Goal: Information Seeking & Learning: Learn about a topic

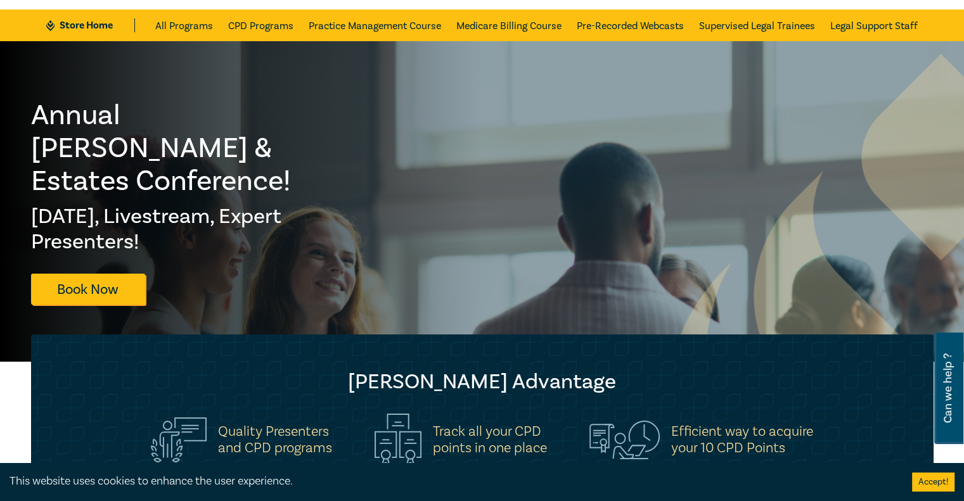
scroll to position [63, 0]
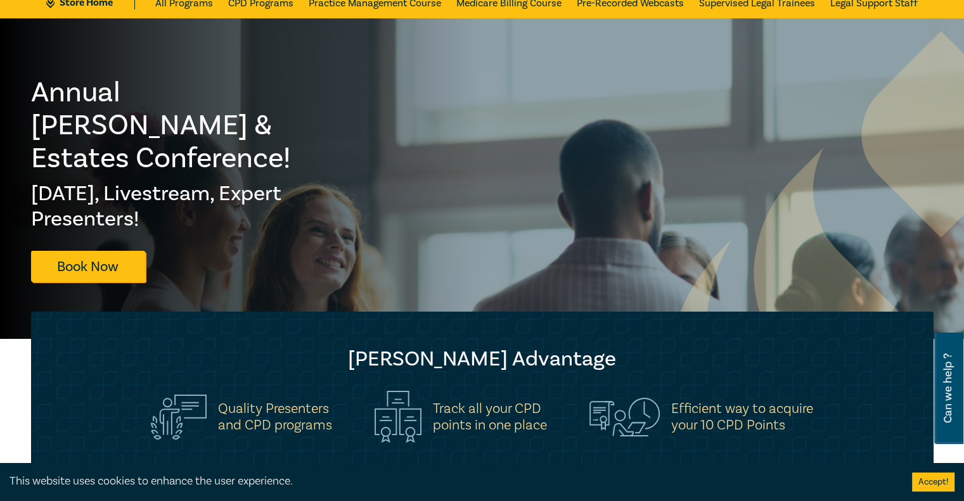
drag, startPoint x: 35, startPoint y: 110, endPoint x: 270, endPoint y: 211, distance: 255.4
click at [270, 211] on div "Annual Wills & Estates Conference! Wed 13 Aug, Livestream, Expert Presenters! B…" at bounding box center [173, 179] width 284 height 206
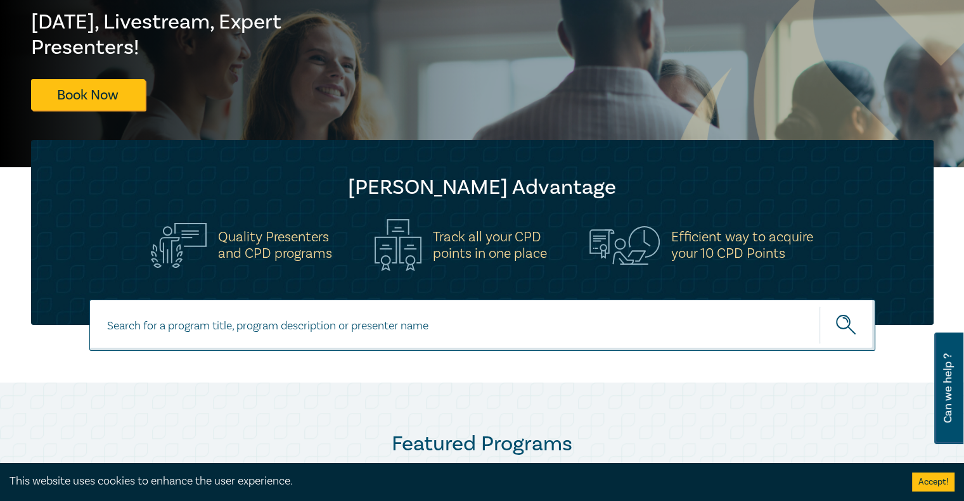
scroll to position [127, 0]
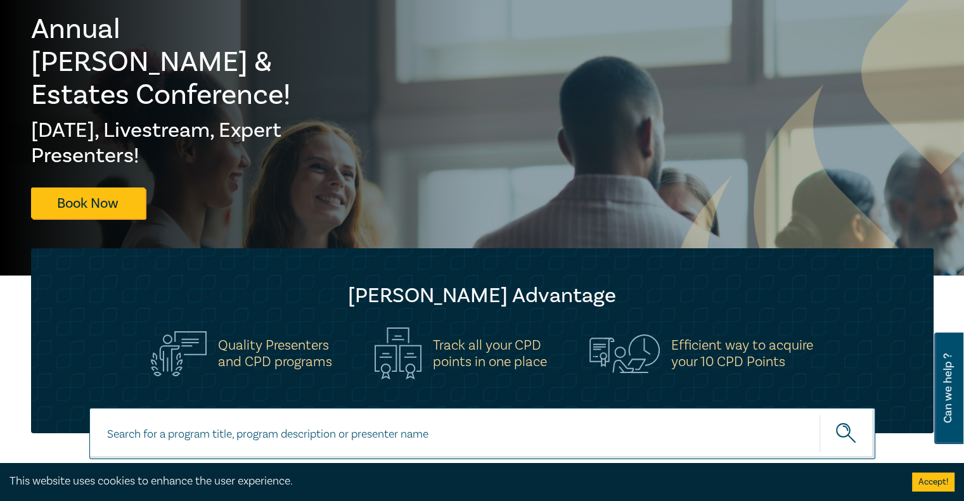
click at [334, 347] on div "Quality Presenters and CPD programs" at bounding box center [241, 353] width 196 height 45
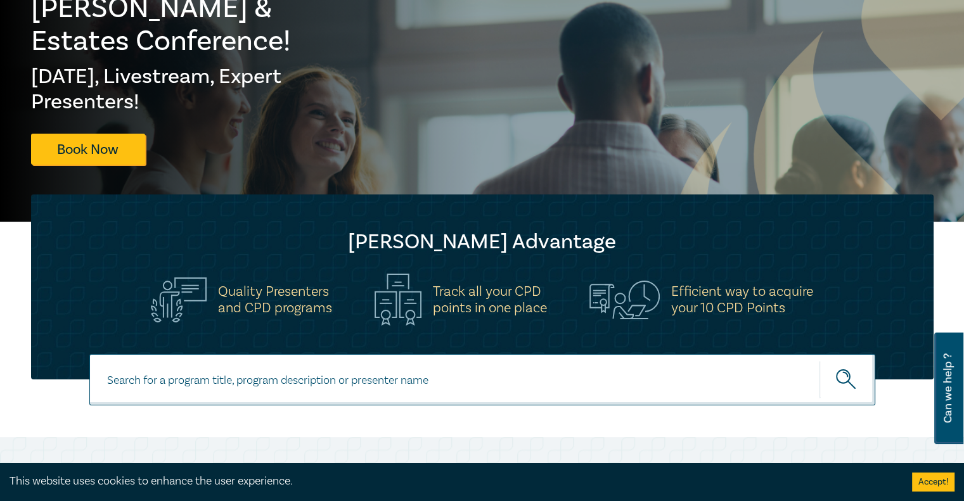
scroll to position [253, 0]
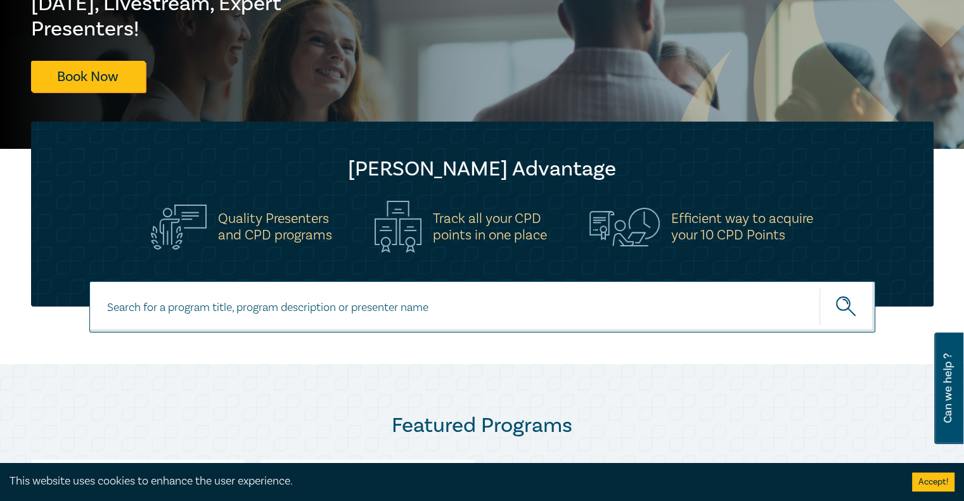
click at [236, 319] on input at bounding box center [482, 306] width 786 height 51
type input "leases"
click at [819, 288] on button "submit" at bounding box center [847, 307] width 56 height 39
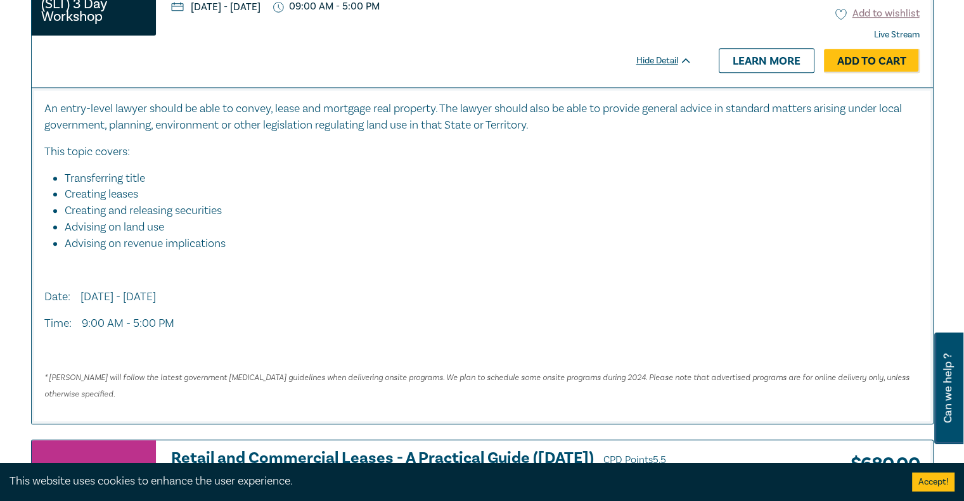
scroll to position [633, 0]
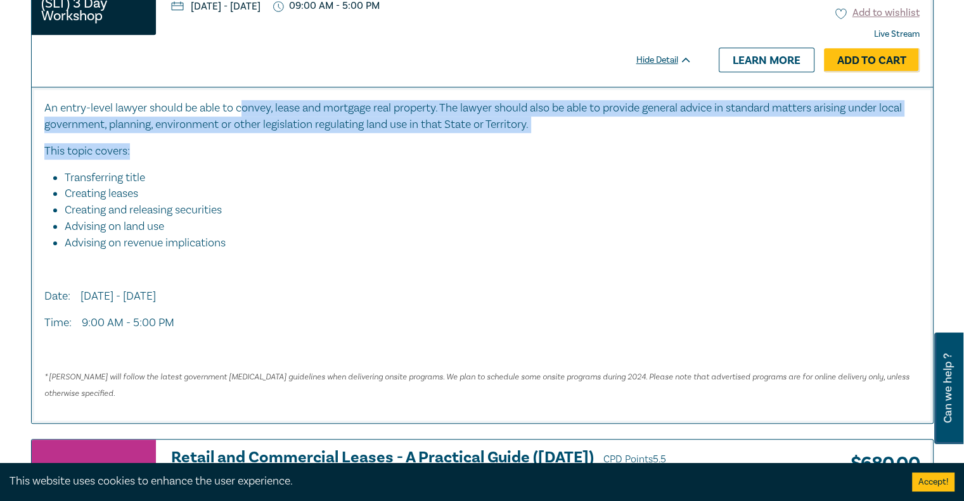
drag, startPoint x: 243, startPoint y: 104, endPoint x: 582, endPoint y: 134, distance: 340.2
click at [582, 134] on div "An entry-level lawyer should be able to convey, lease and mortgage real propert…" at bounding box center [481, 250] width 875 height 301
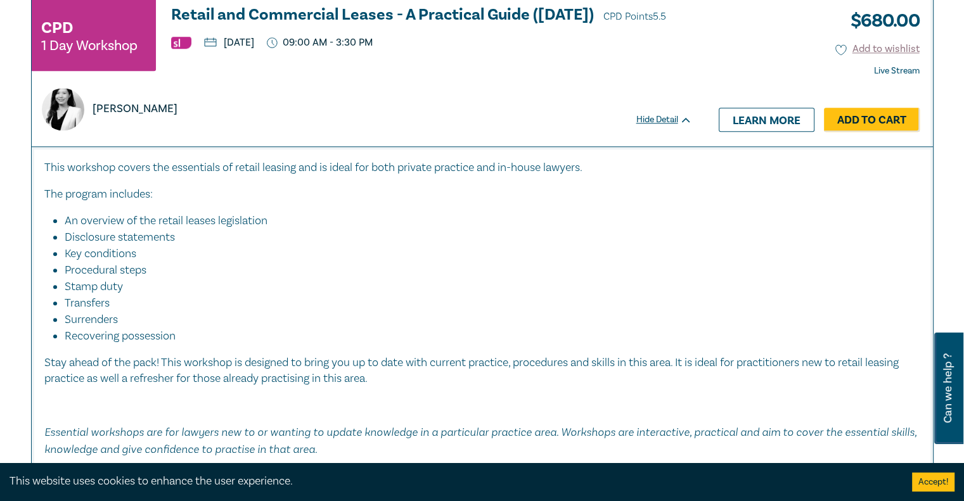
scroll to position [1077, 0]
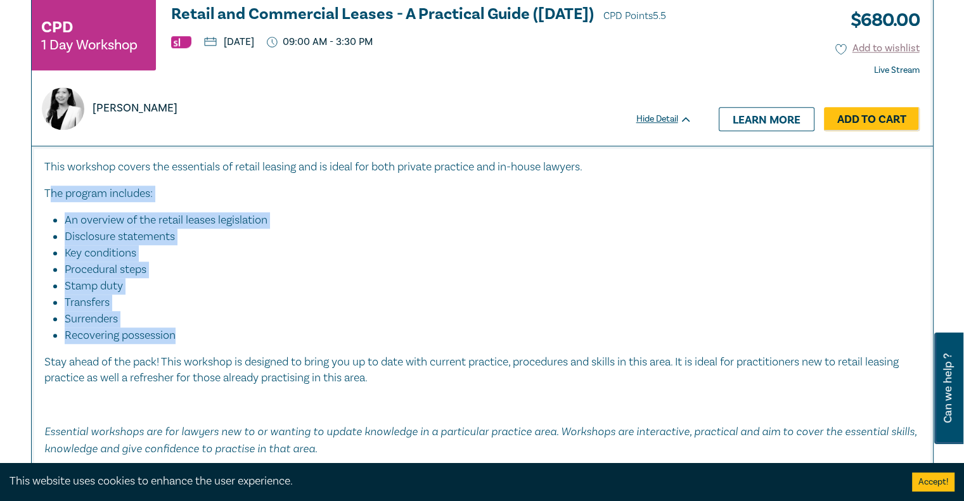
drag, startPoint x: 49, startPoint y: 179, endPoint x: 274, endPoint y: 334, distance: 273.2
click at [274, 334] on div "This workshop covers the essentials of retail leasing and is ideal for both pri…" at bounding box center [481, 308] width 875 height 298
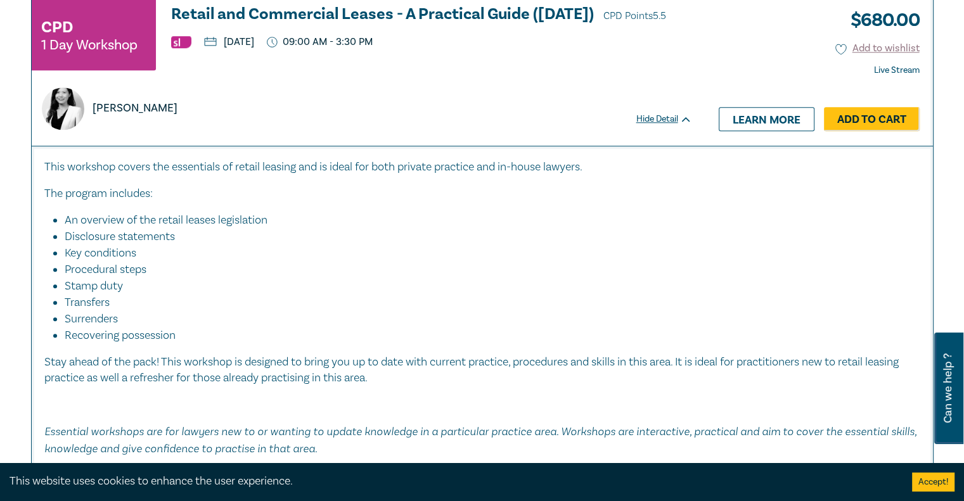
click at [189, 364] on p "Stay ahead of the pack! This workshop is designed to bring you up to date with …" at bounding box center [481, 370] width 875 height 33
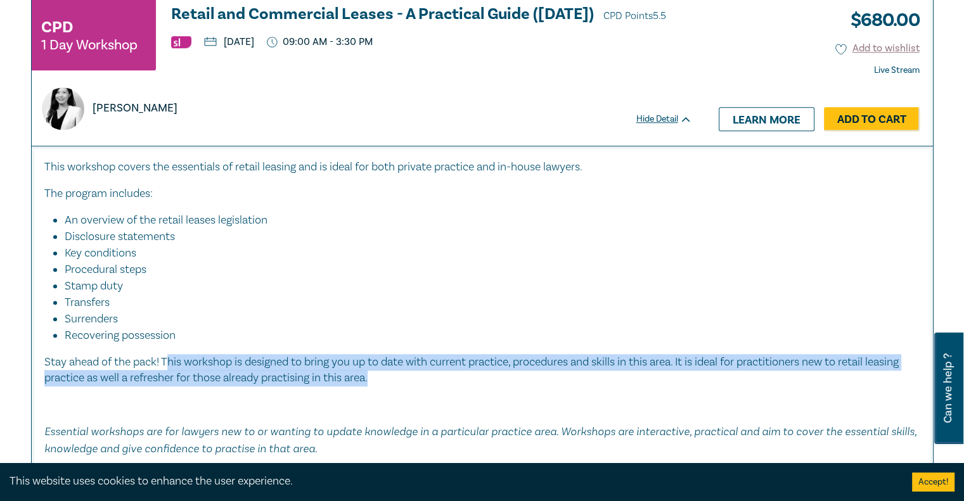
drag, startPoint x: 167, startPoint y: 361, endPoint x: 479, endPoint y: 379, distance: 312.2
click at [479, 379] on p "Stay ahead of the pack! This workshop is designed to bring you up to date with …" at bounding box center [481, 370] width 875 height 33
click at [433, 376] on p "Stay ahead of the pack! This workshop is designed to bring you up to date with …" at bounding box center [481, 370] width 875 height 33
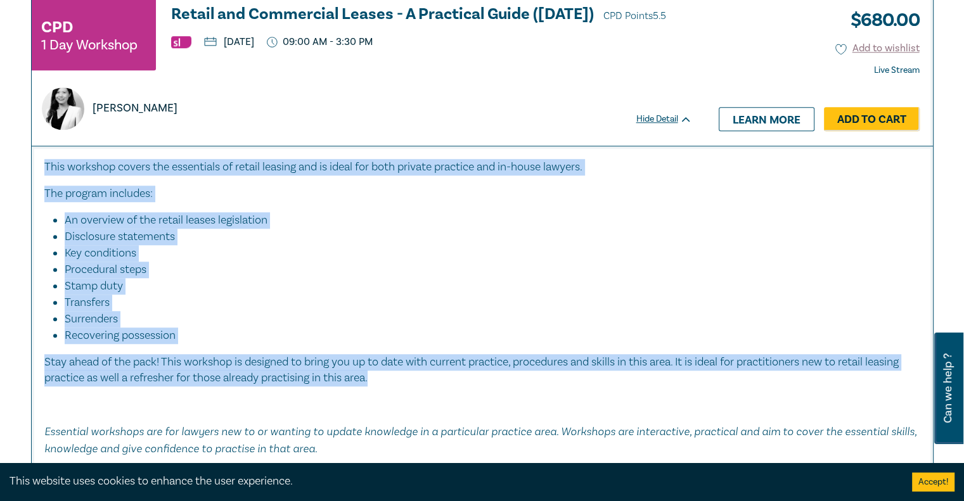
drag, startPoint x: 430, startPoint y: 376, endPoint x: 27, endPoint y: 154, distance: 459.9
click at [27, 154] on div "CPD 1 Day Workshop Retail and Commercial Leases - A Practical Guide (October 20…" at bounding box center [481, 238] width 917 height 485
click at [383, 321] on li "Surrenders" at bounding box center [486, 319] width 843 height 16
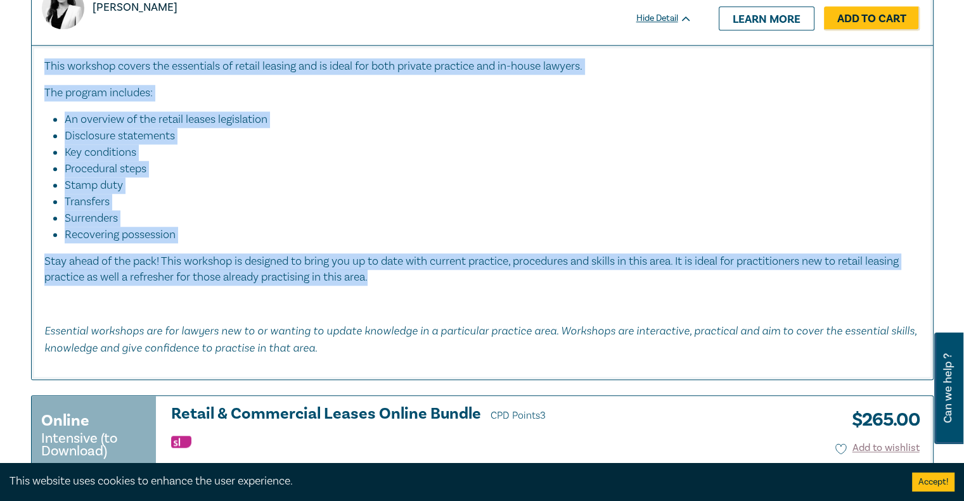
scroll to position [1394, 0]
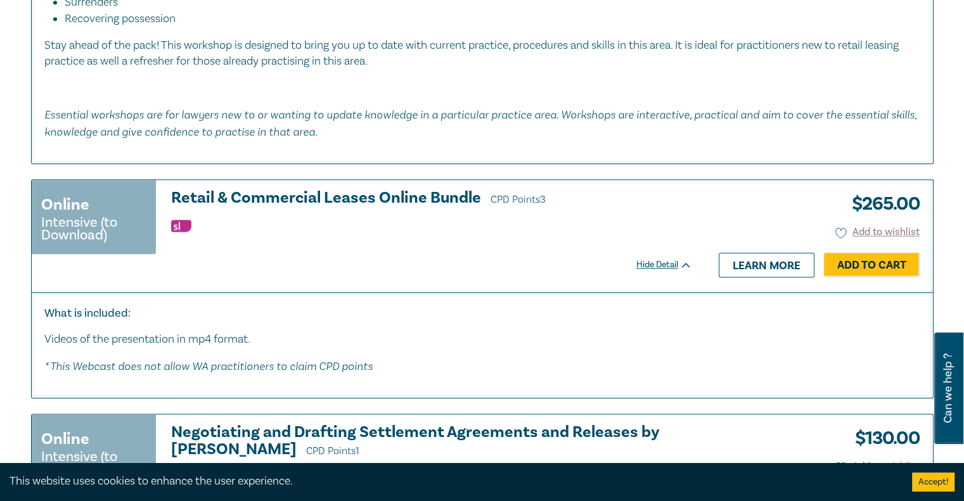
click at [360, 89] on p at bounding box center [481, 88] width 875 height 16
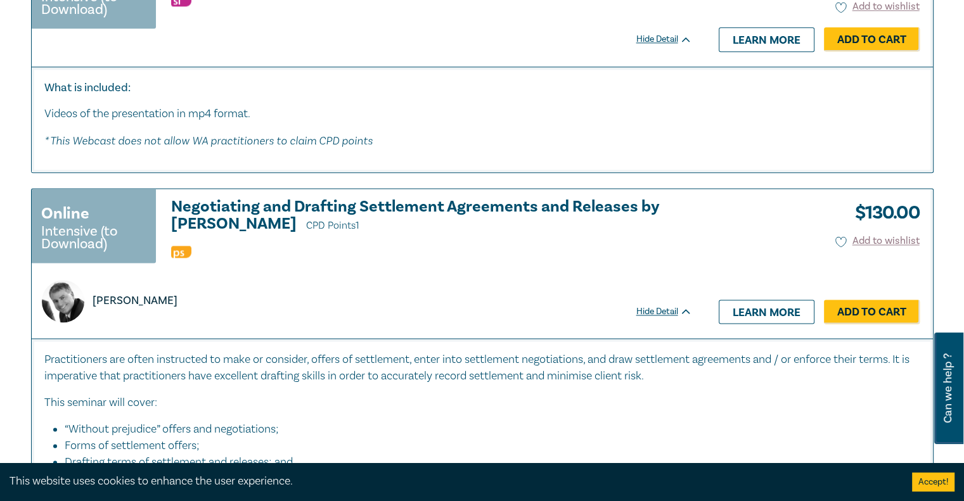
scroll to position [1710, 0]
